Goal: Task Accomplishment & Management: Complete application form

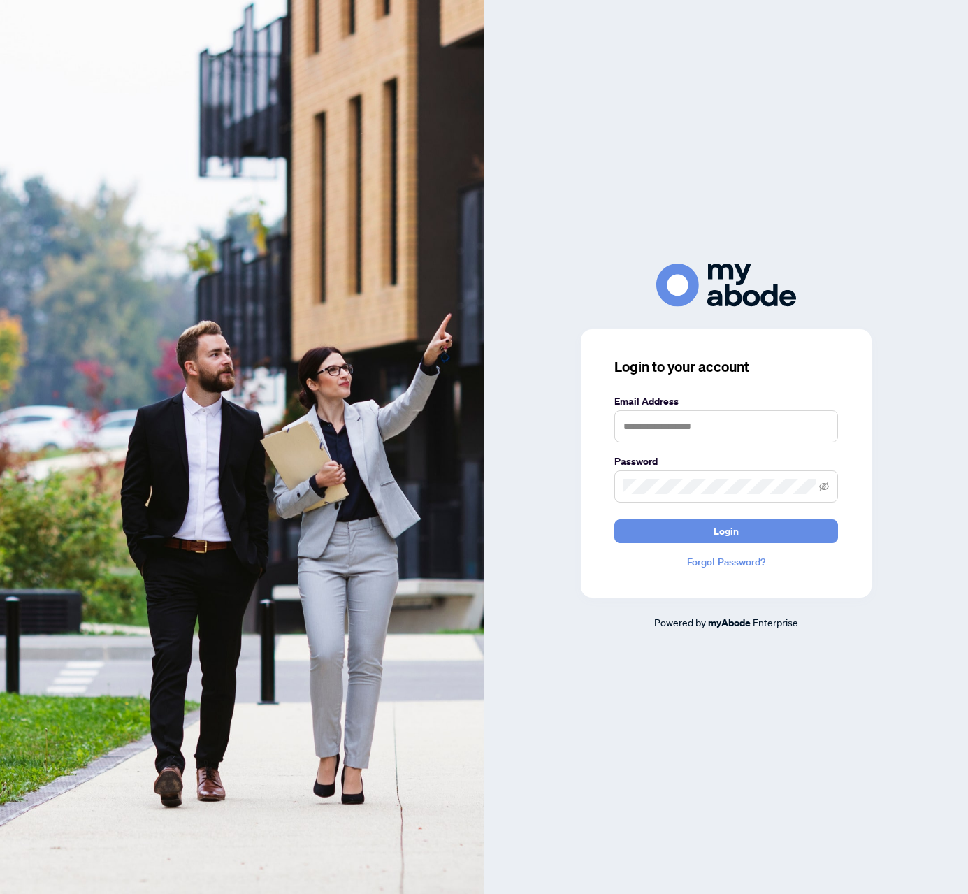
type input "**********"
click at [714, 533] on span "Login" at bounding box center [726, 531] width 25 height 22
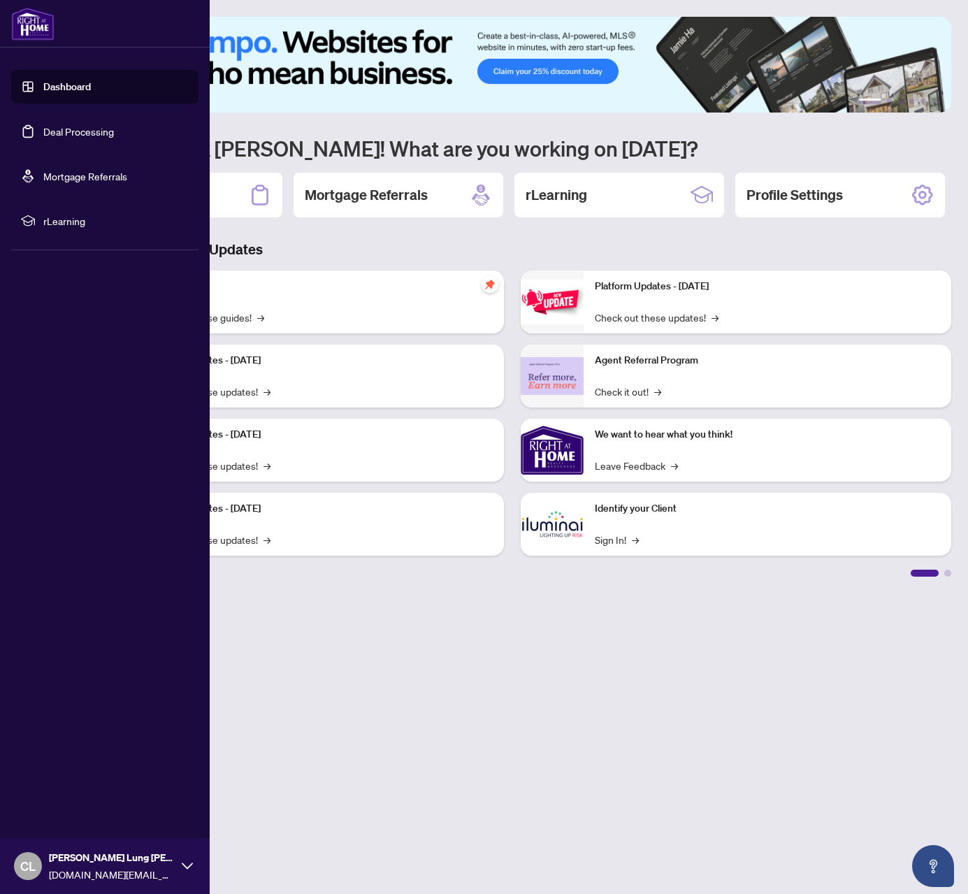
click at [78, 134] on link "Deal Processing" at bounding box center [78, 131] width 71 height 13
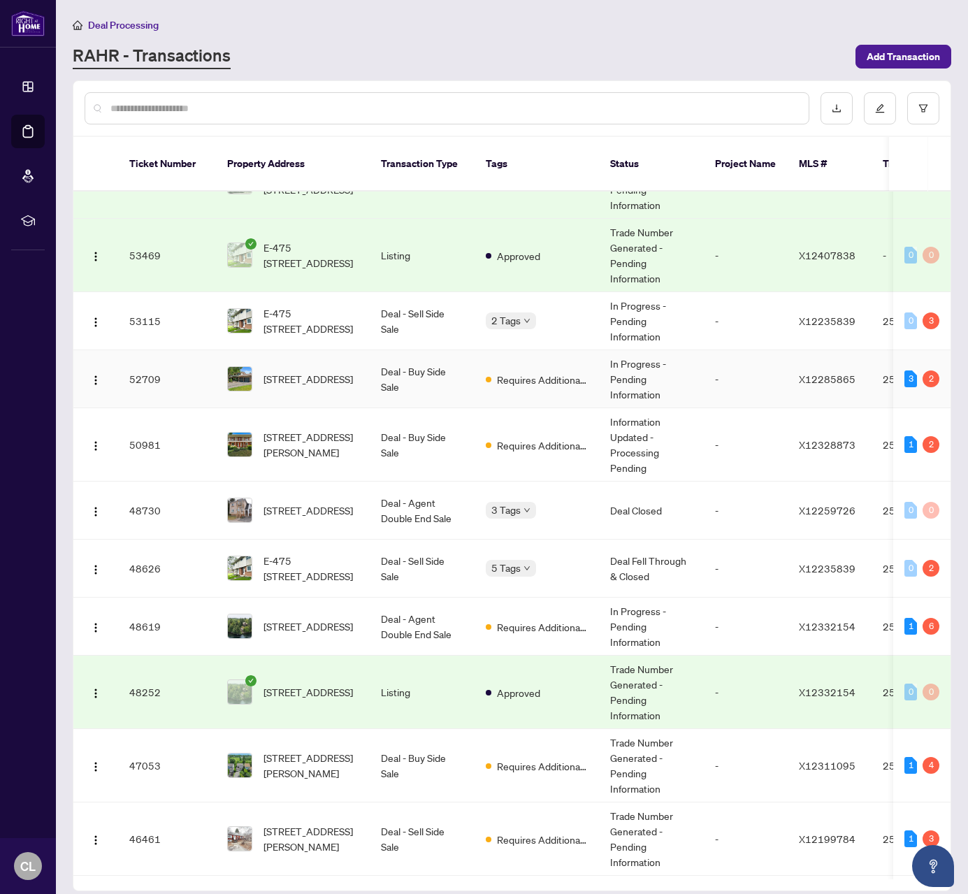
scroll to position [51, 0]
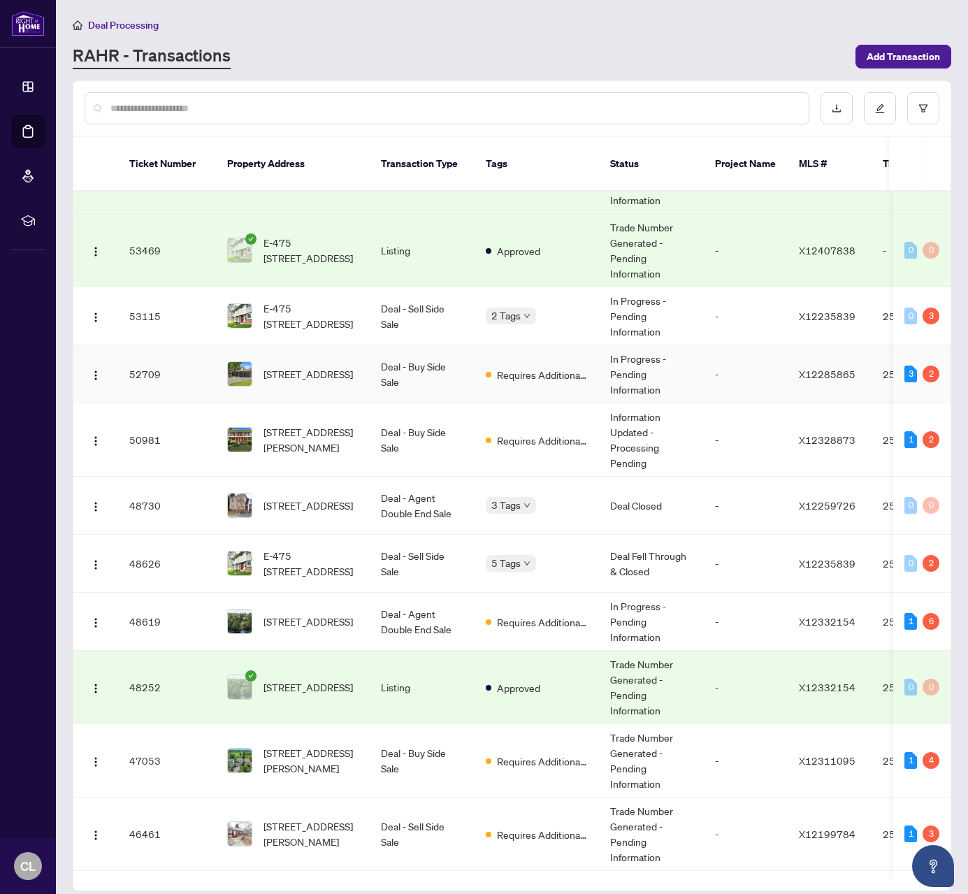
click at [726, 359] on td "-" at bounding box center [746, 374] width 84 height 58
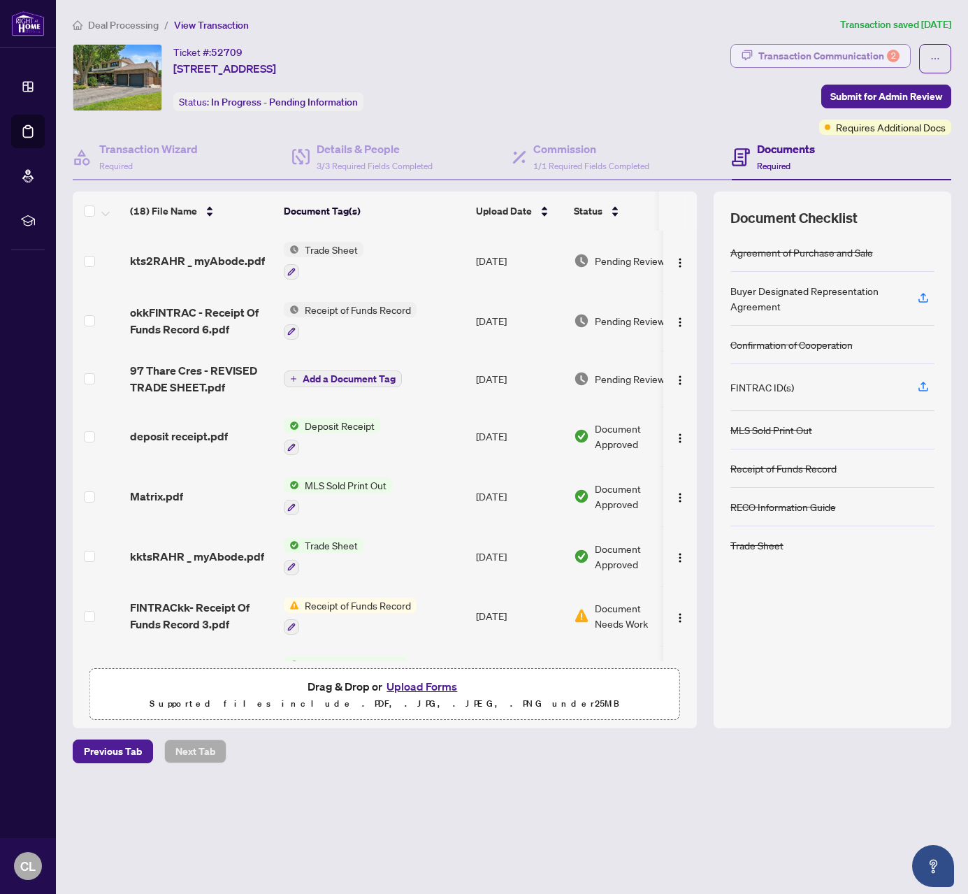
click at [850, 55] on div "Transaction Communication 2" at bounding box center [828, 56] width 141 height 22
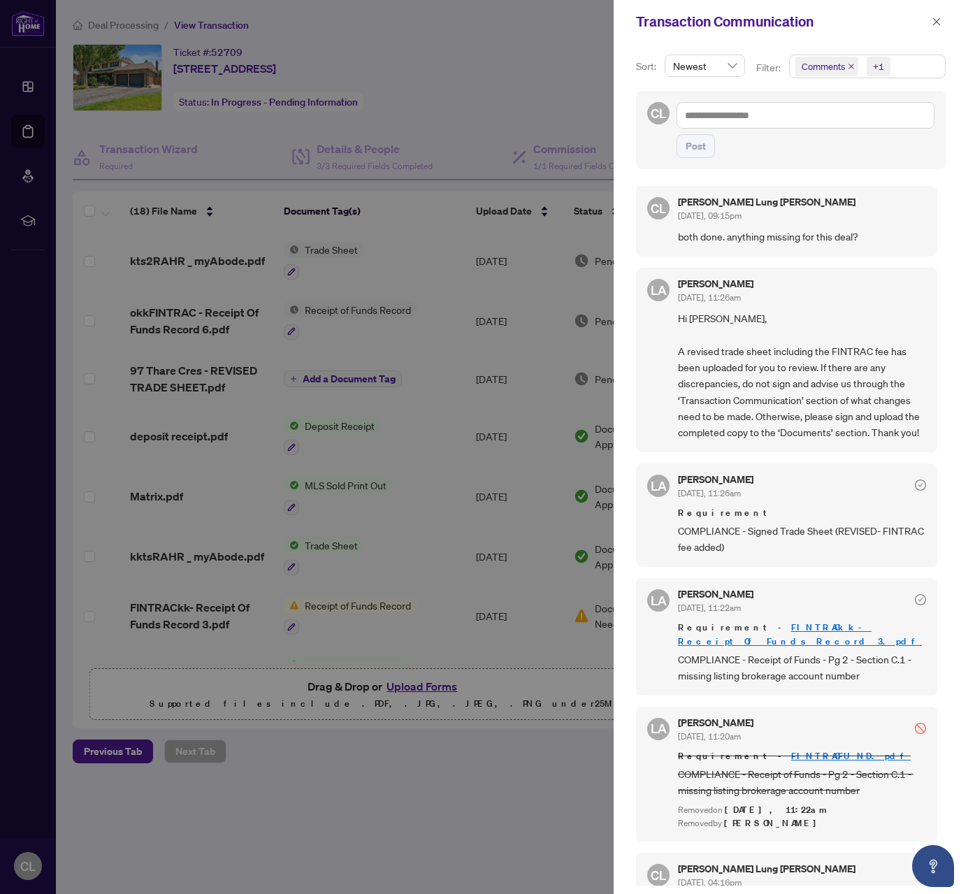
click at [538, 51] on div at bounding box center [484, 447] width 968 height 894
click at [941, 24] on icon "close" at bounding box center [937, 22] width 10 height 10
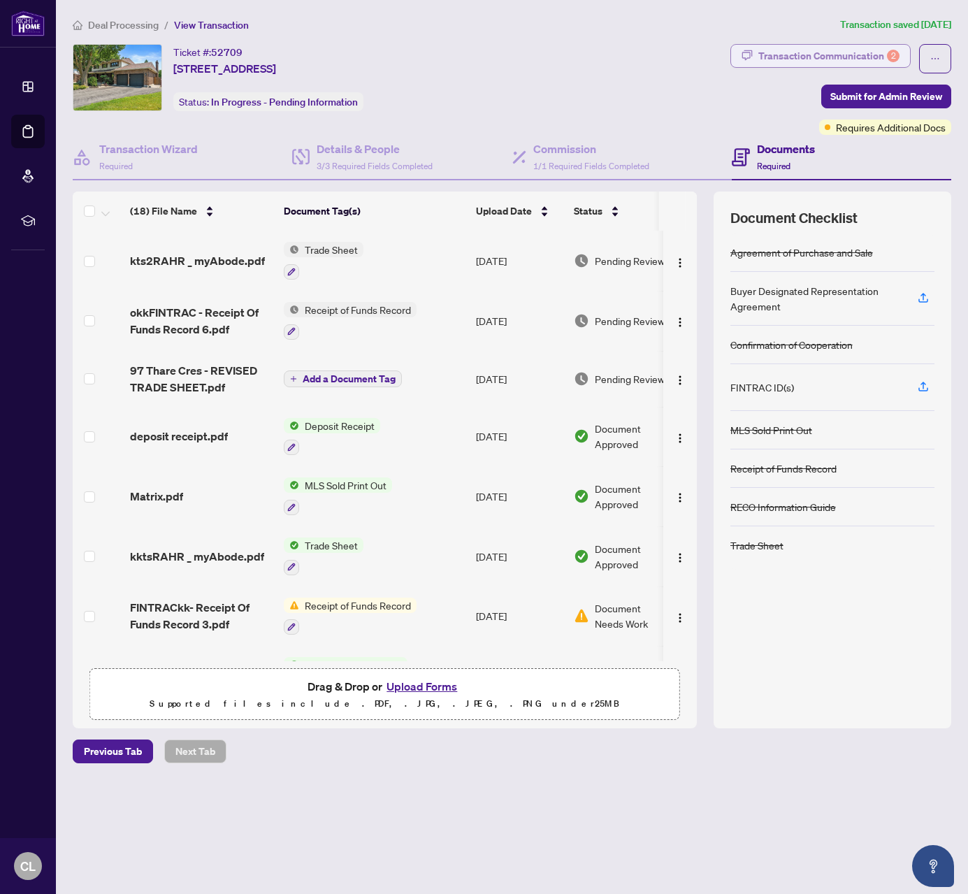
click at [816, 57] on div "Transaction Communication 2" at bounding box center [828, 56] width 141 height 22
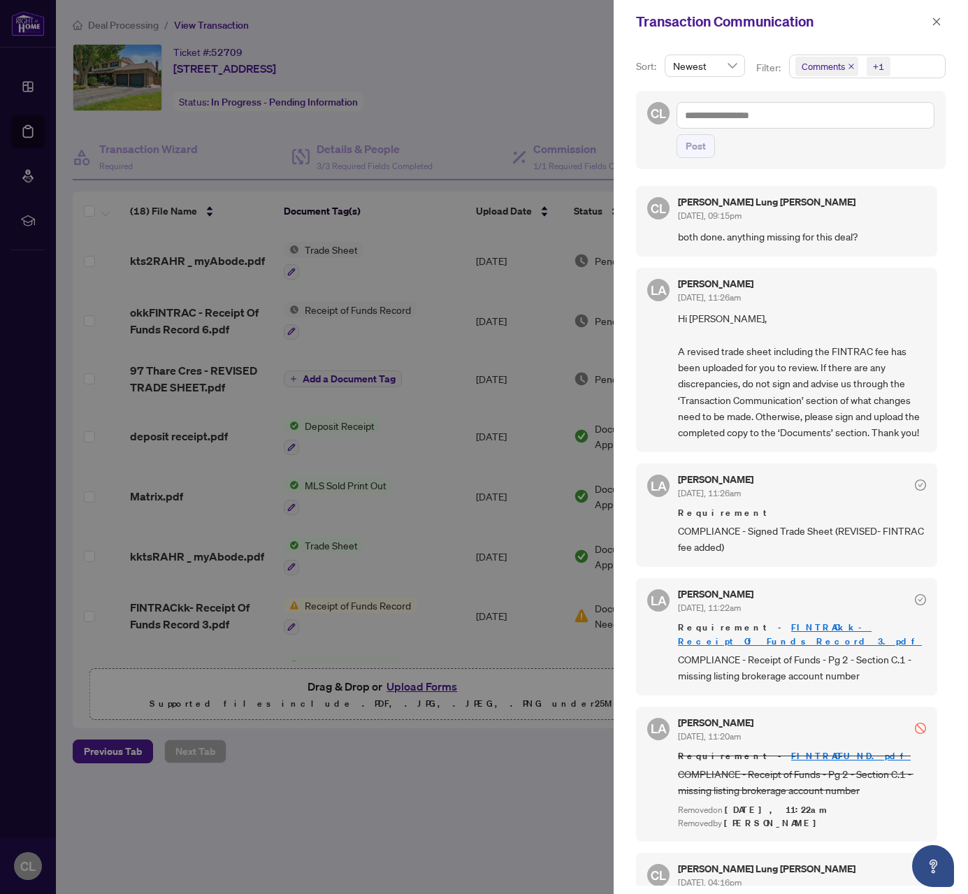
click at [562, 99] on div at bounding box center [484, 447] width 968 height 894
click at [521, 118] on div at bounding box center [484, 447] width 968 height 894
click at [463, 233] on div at bounding box center [484, 447] width 968 height 894
drag, startPoint x: 482, startPoint y: 56, endPoint x: 591, endPoint y: 42, distance: 109.9
click at [482, 57] on div at bounding box center [484, 447] width 968 height 894
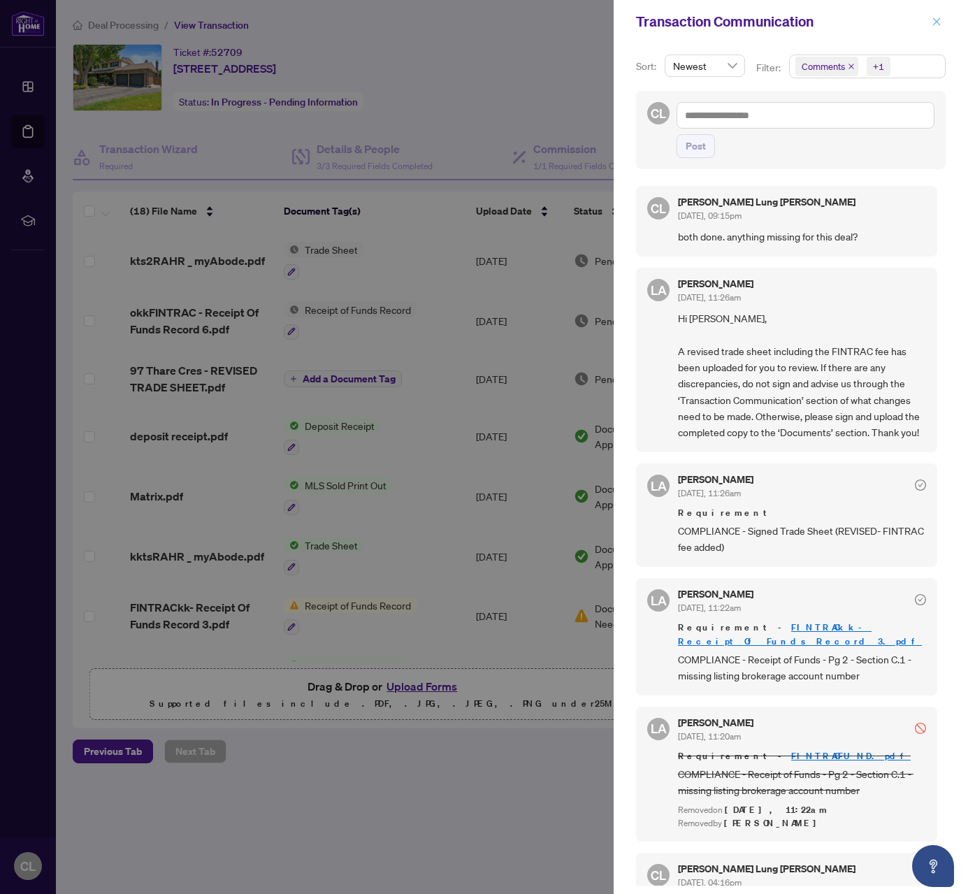
click at [939, 21] on icon "close" at bounding box center [937, 22] width 10 height 10
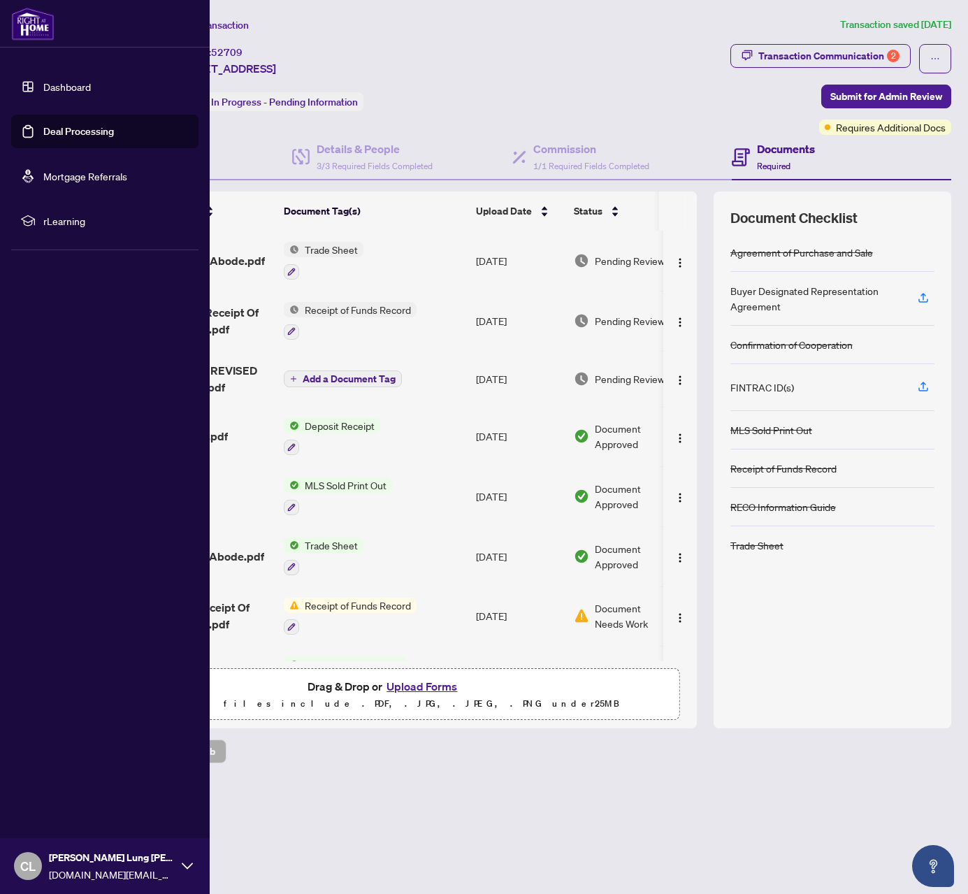
click at [93, 131] on link "Deal Processing" at bounding box center [78, 131] width 71 height 13
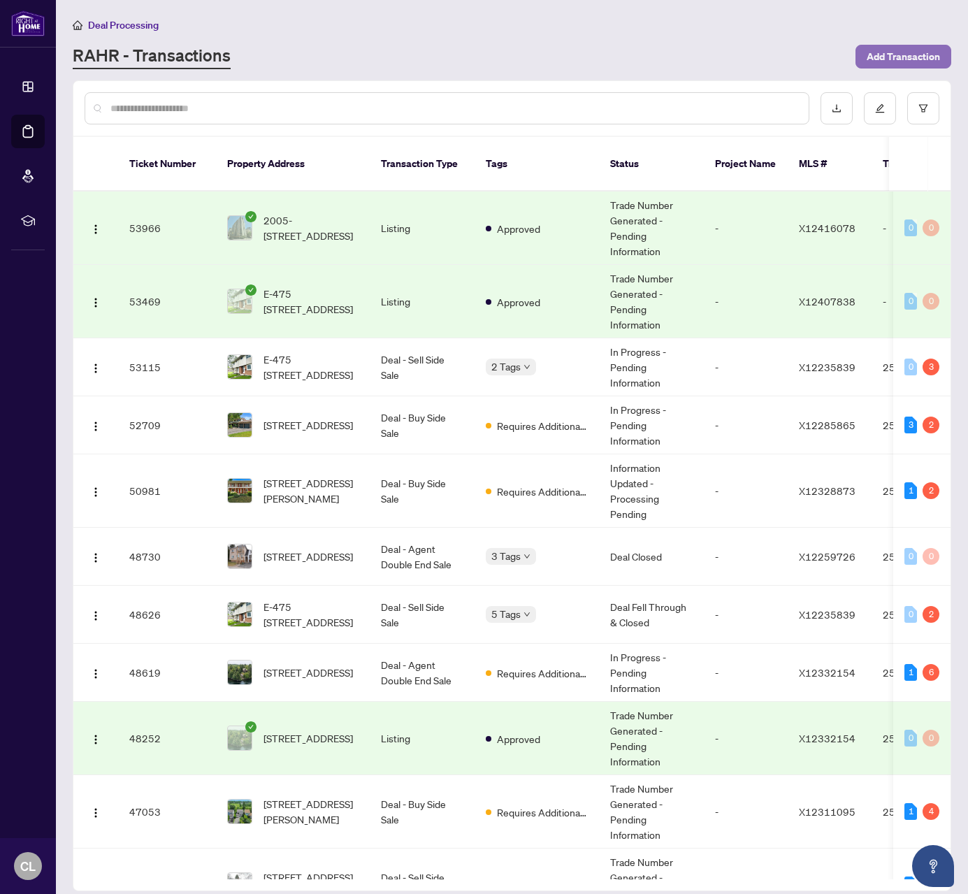
click at [906, 67] on span "Add Transaction" at bounding box center [903, 56] width 73 height 22
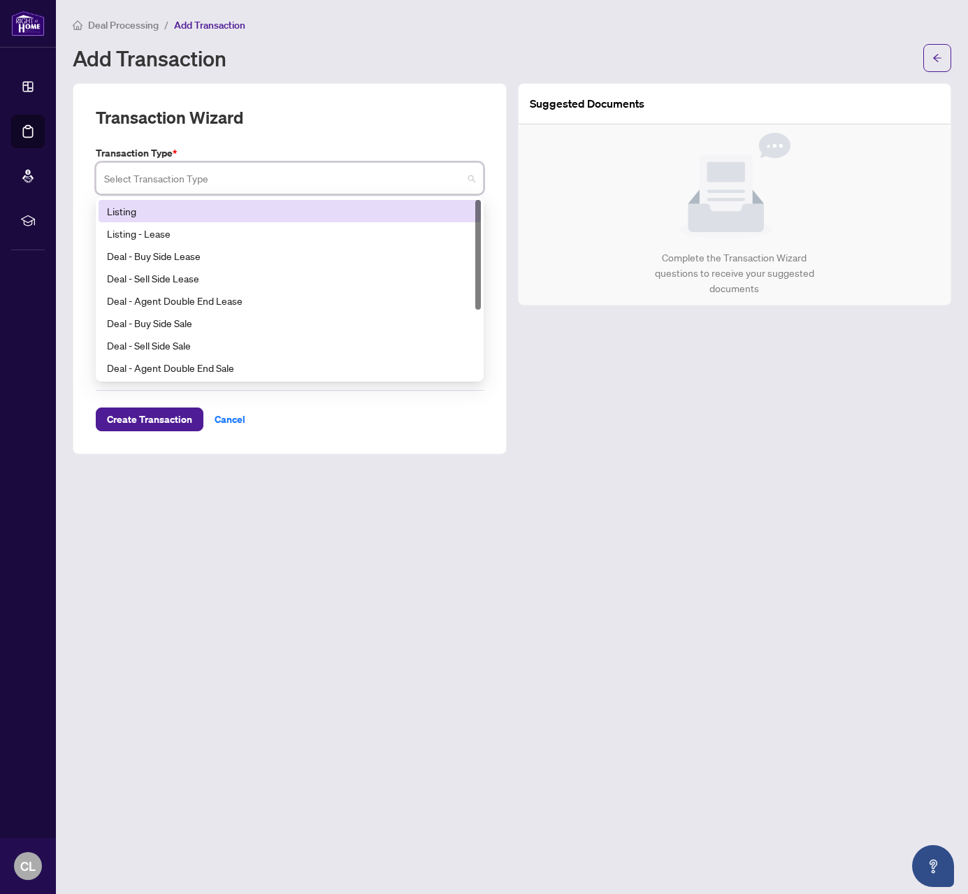
click at [277, 180] on input "search" at bounding box center [283, 180] width 359 height 31
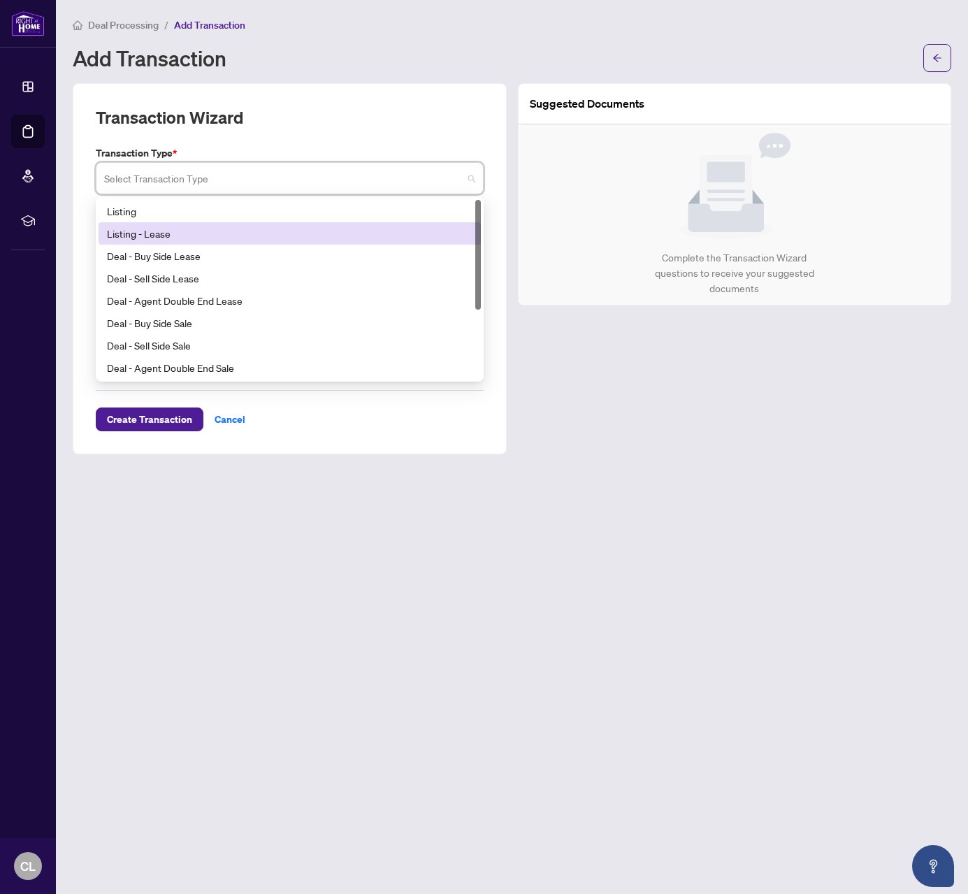
click at [278, 232] on div "Listing - Lease" at bounding box center [290, 233] width 366 height 15
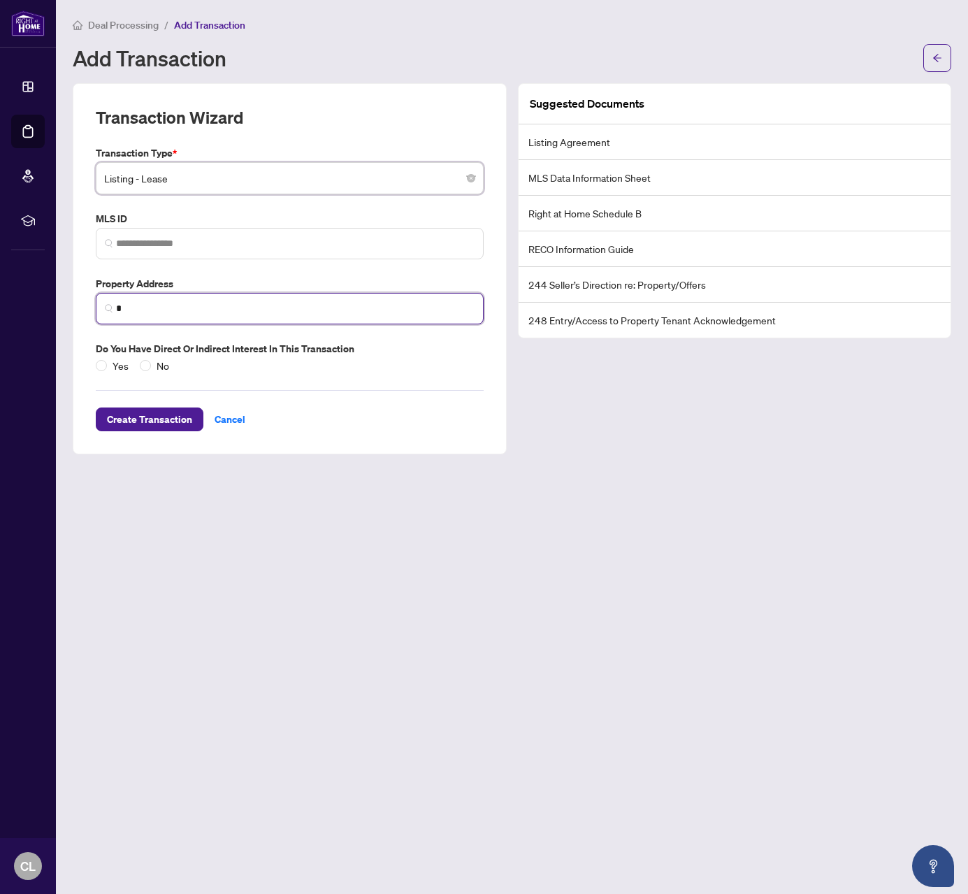
click at [217, 307] on input "*" at bounding box center [295, 308] width 359 height 15
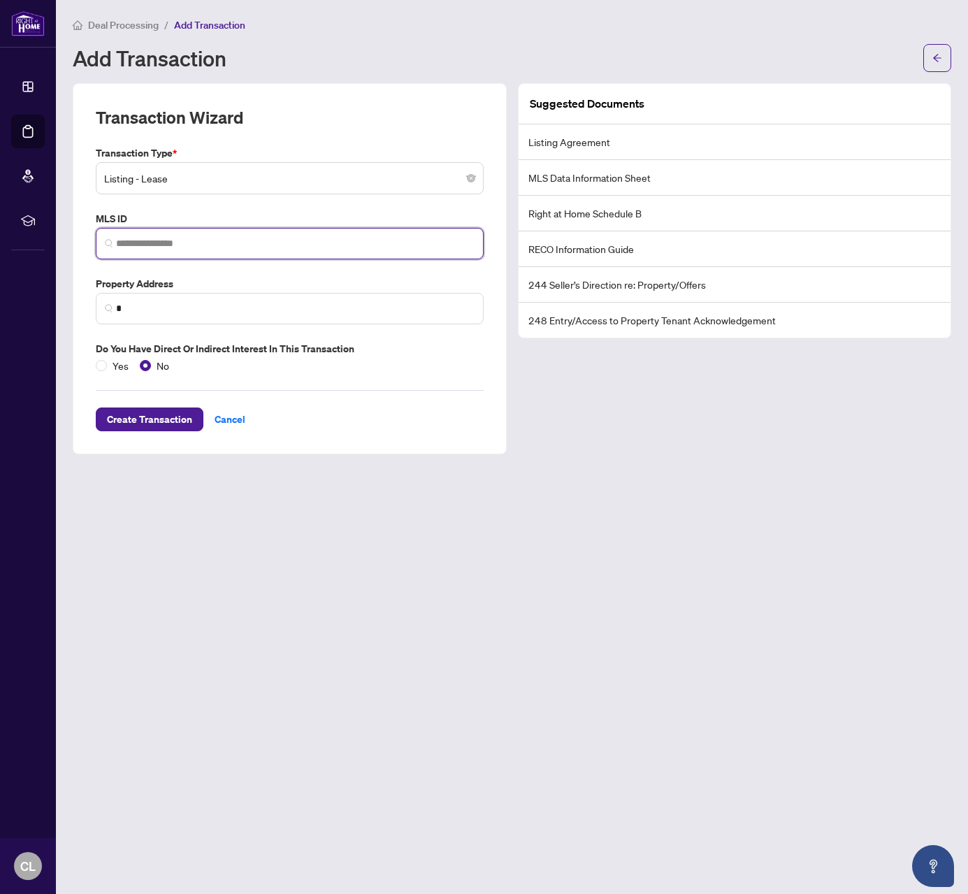
click at [232, 243] on input "search" at bounding box center [295, 243] width 359 height 15
click at [322, 216] on label "MLS ID" at bounding box center [290, 218] width 388 height 15
click at [630, 175] on li "MLS Data Information Sheet" at bounding box center [735, 178] width 433 height 36
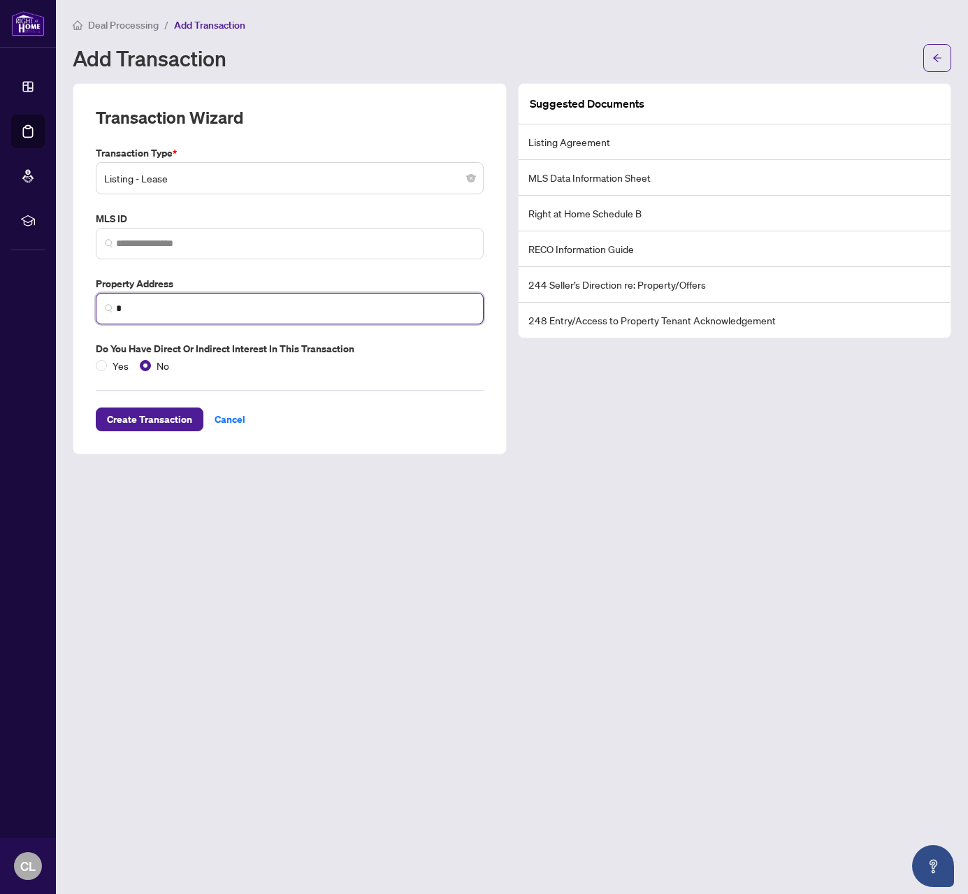
click at [178, 312] on input "*" at bounding box center [295, 308] width 359 height 15
